Goal: Information Seeking & Learning: Learn about a topic

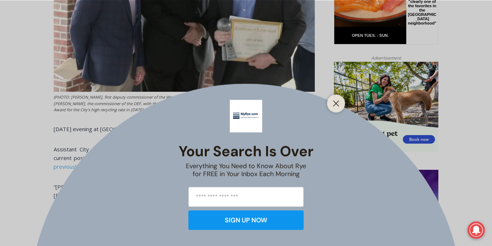
scroll to position [420, 0]
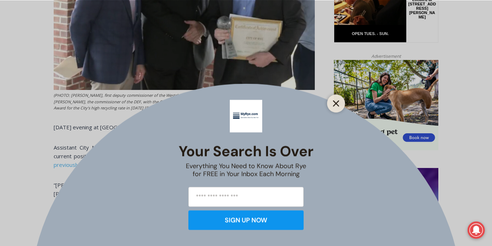
drag, startPoint x: 339, startPoint y: 101, endPoint x: 6, endPoint y: 36, distance: 339.4
click at [339, 101] on icon "Close" at bounding box center [336, 103] width 6 height 6
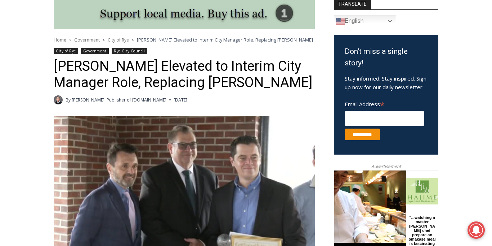
scroll to position [0, 0]
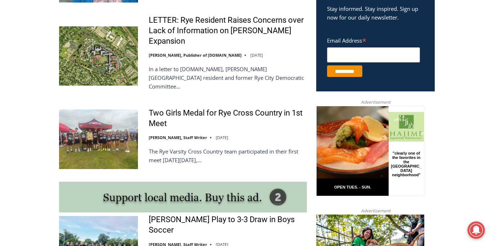
scroll to position [494, 0]
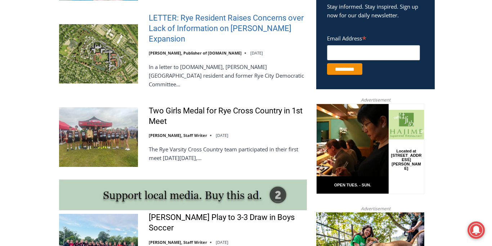
click at [247, 21] on link "LETTER: Rye Resident Raises Concerns over Lack of Information on Osborn Expansi…" at bounding box center [228, 28] width 158 height 31
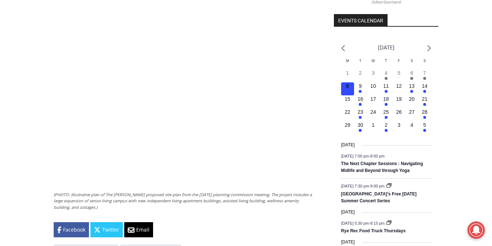
scroll to position [798, 0]
